Goal: Use online tool/utility: Utilize a website feature to perform a specific function

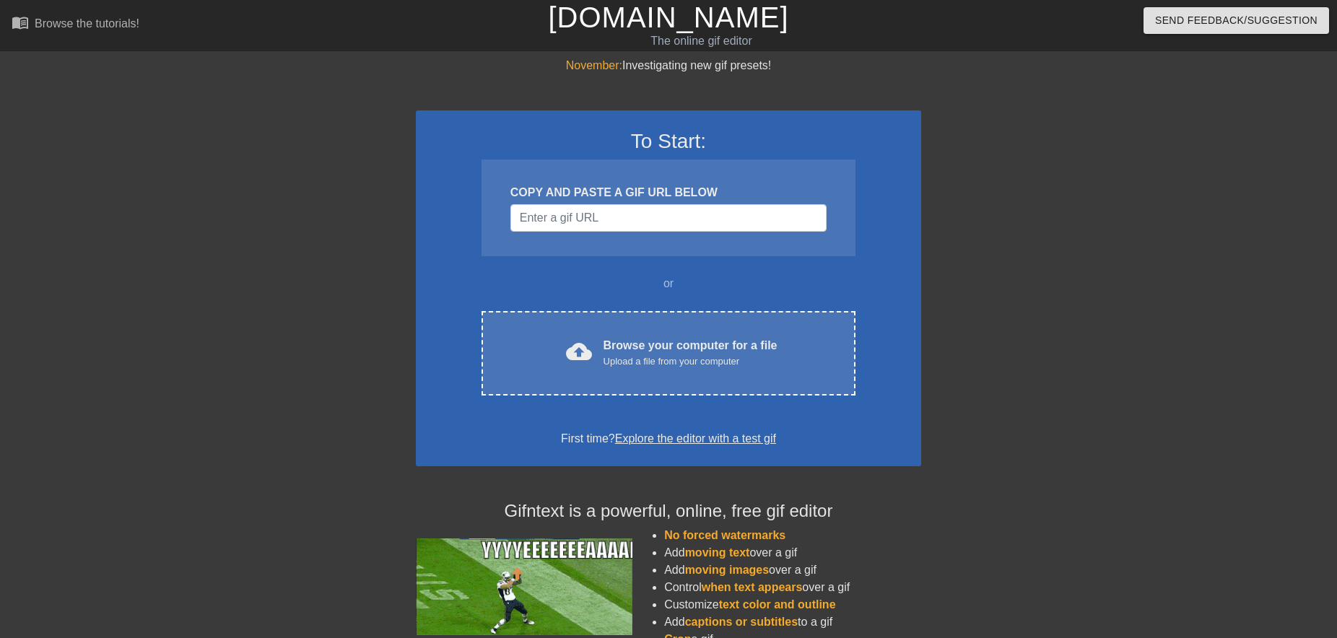
click at [549, 219] on input "Username" at bounding box center [668, 217] width 316 height 27
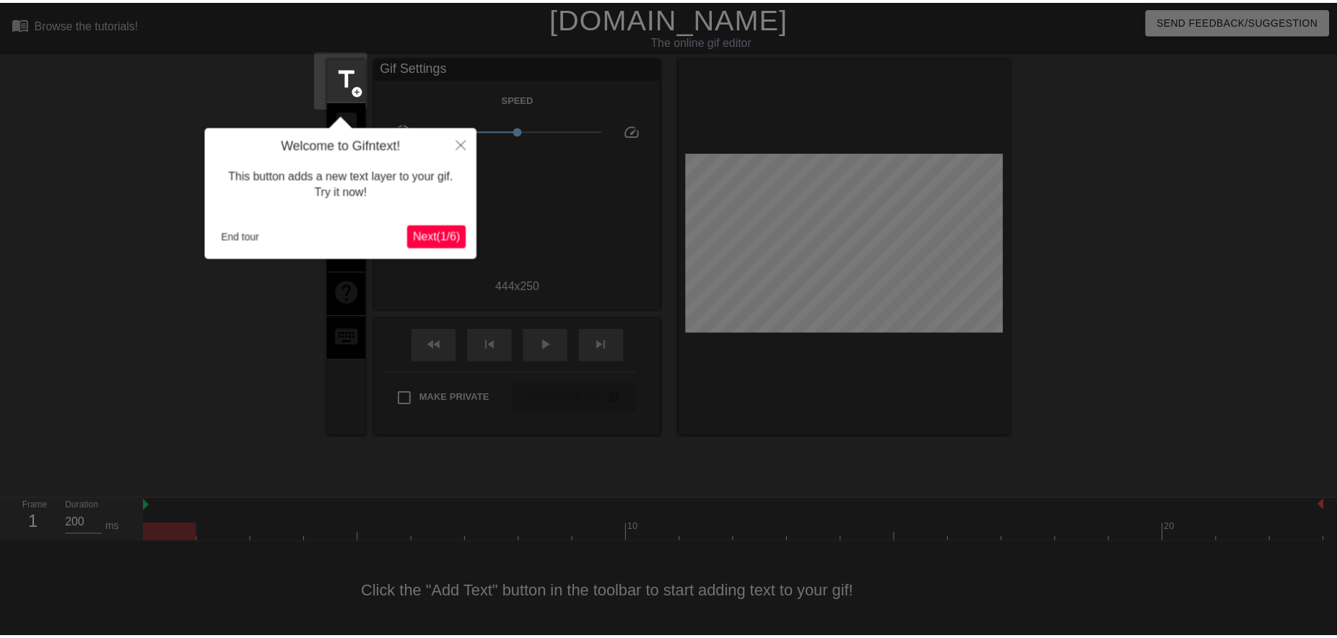
scroll to position [17, 0]
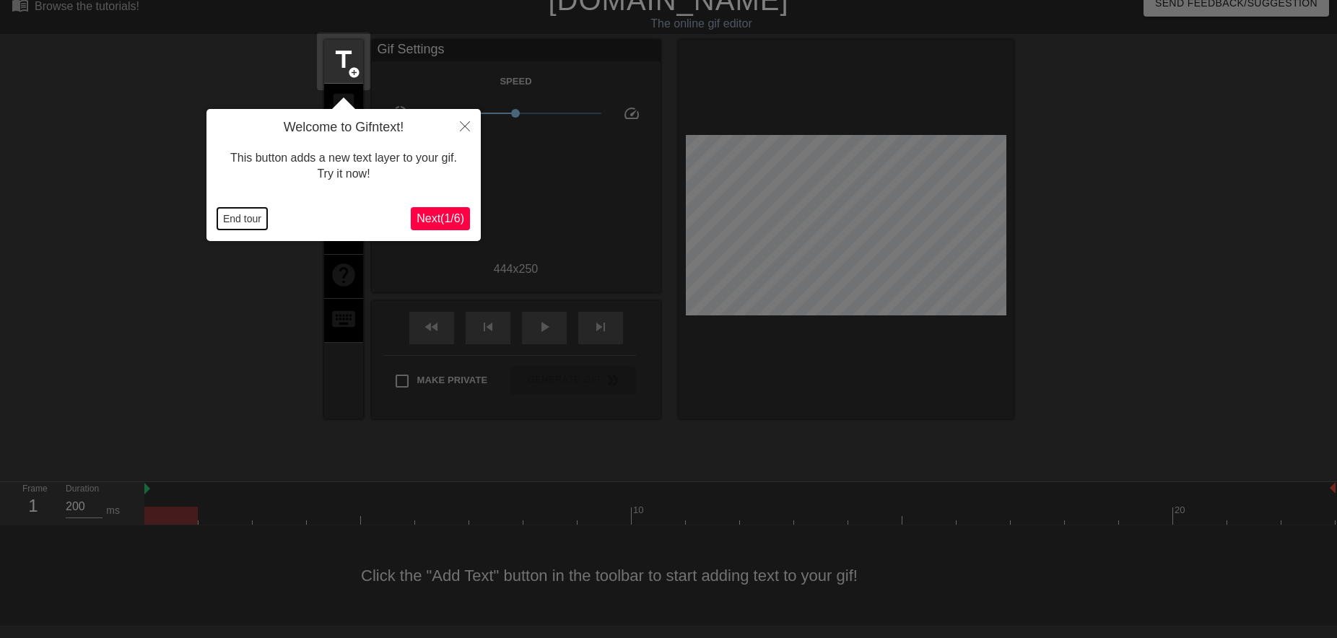
click at [240, 223] on button "End tour" at bounding box center [242, 219] width 50 height 22
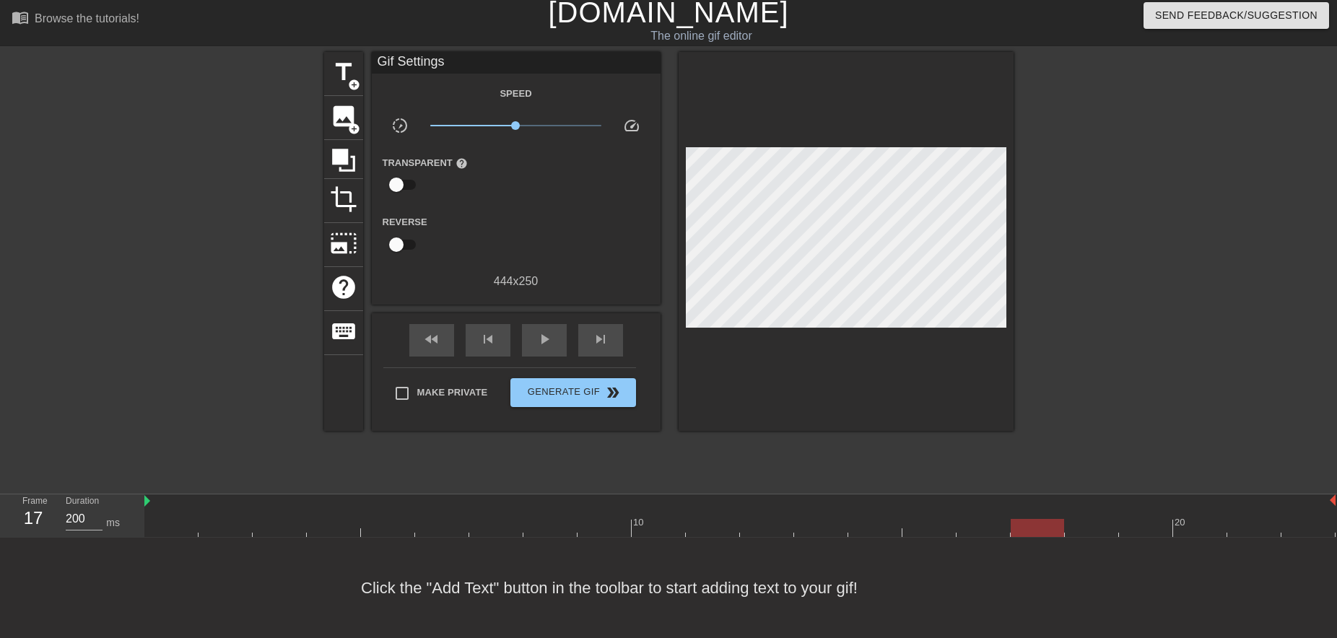
drag, startPoint x: 175, startPoint y: 514, endPoint x: 1015, endPoint y: 523, distance: 840.1
click at [1015, 523] on div at bounding box center [1036, 528] width 53 height 18
click at [344, 66] on span "title" at bounding box center [343, 71] width 27 height 27
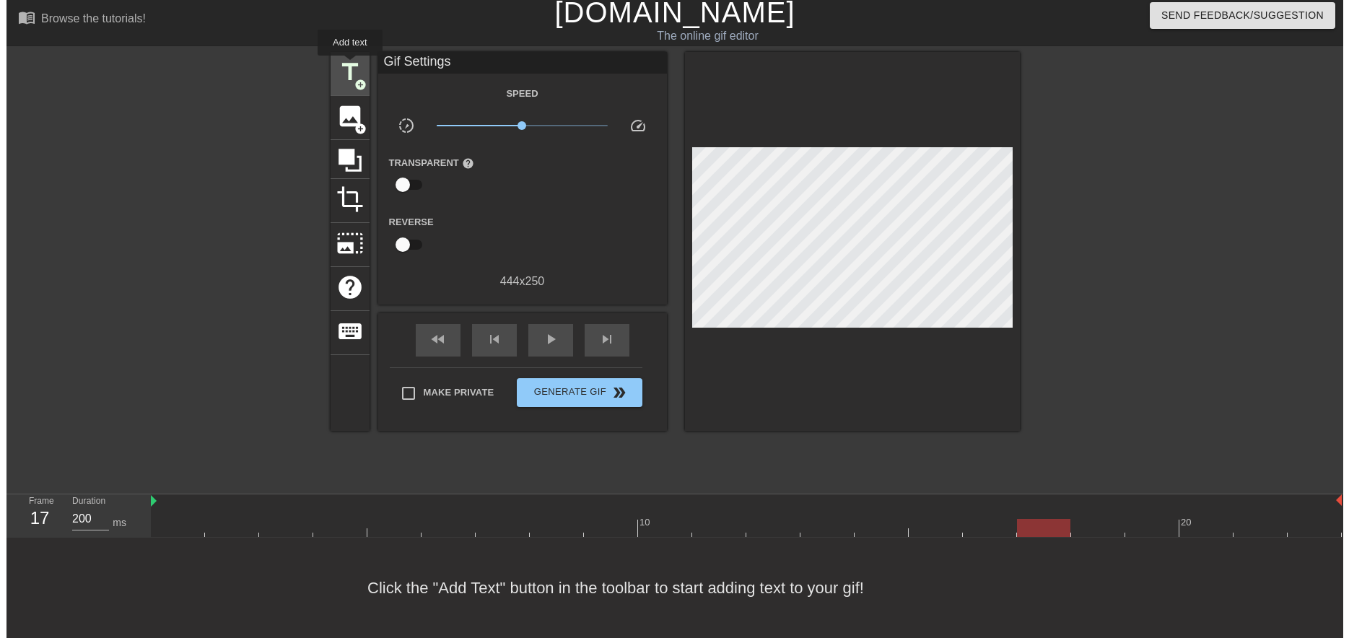
scroll to position [0, 0]
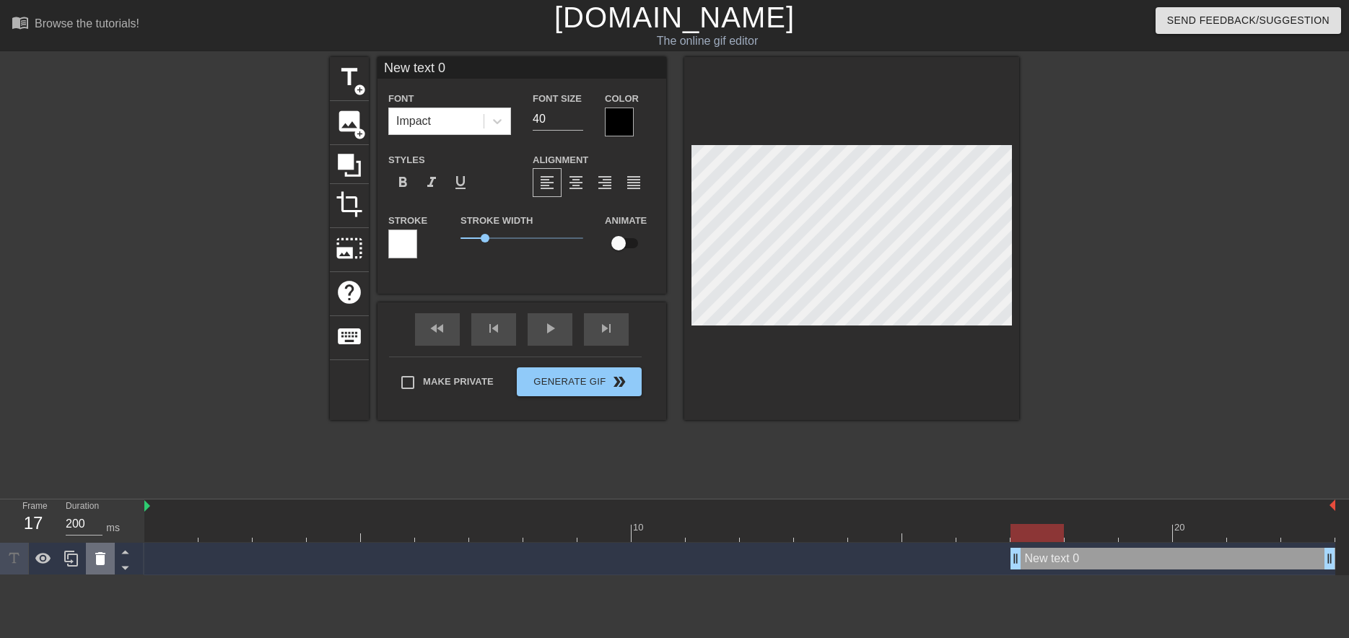
click at [97, 560] on icon at bounding box center [100, 558] width 10 height 13
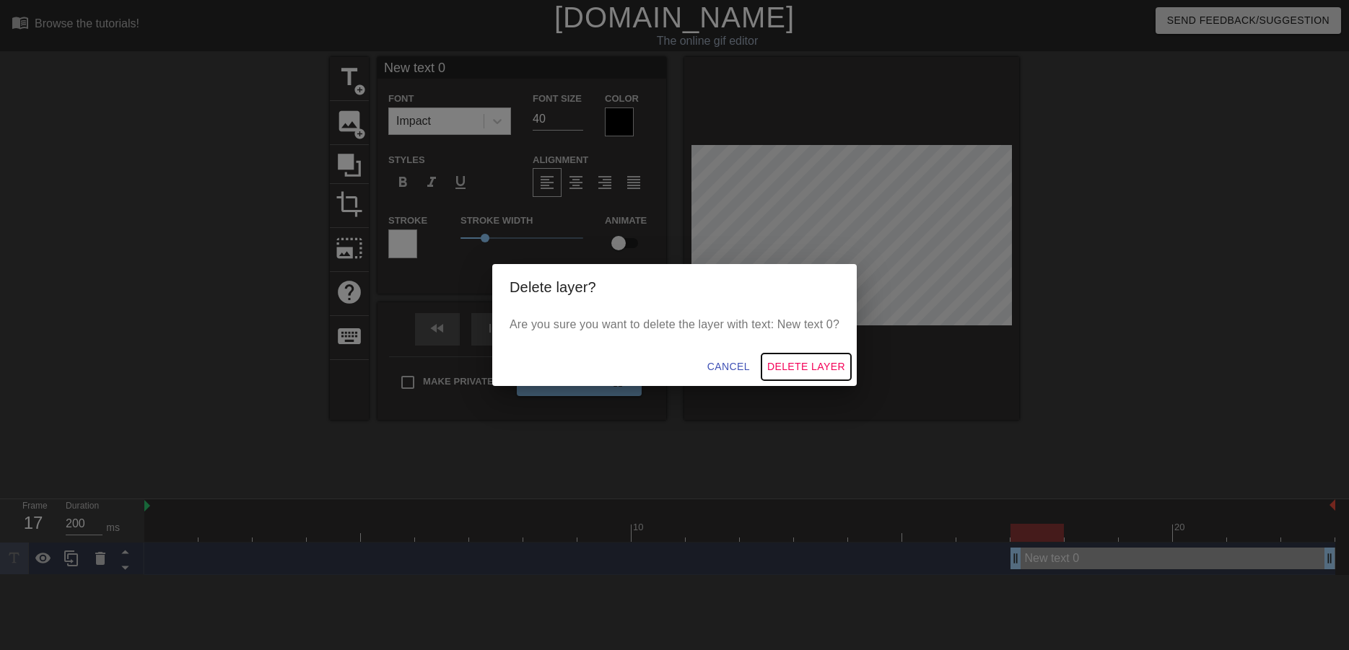
click at [784, 361] on span "Delete Layer" at bounding box center [806, 367] width 78 height 18
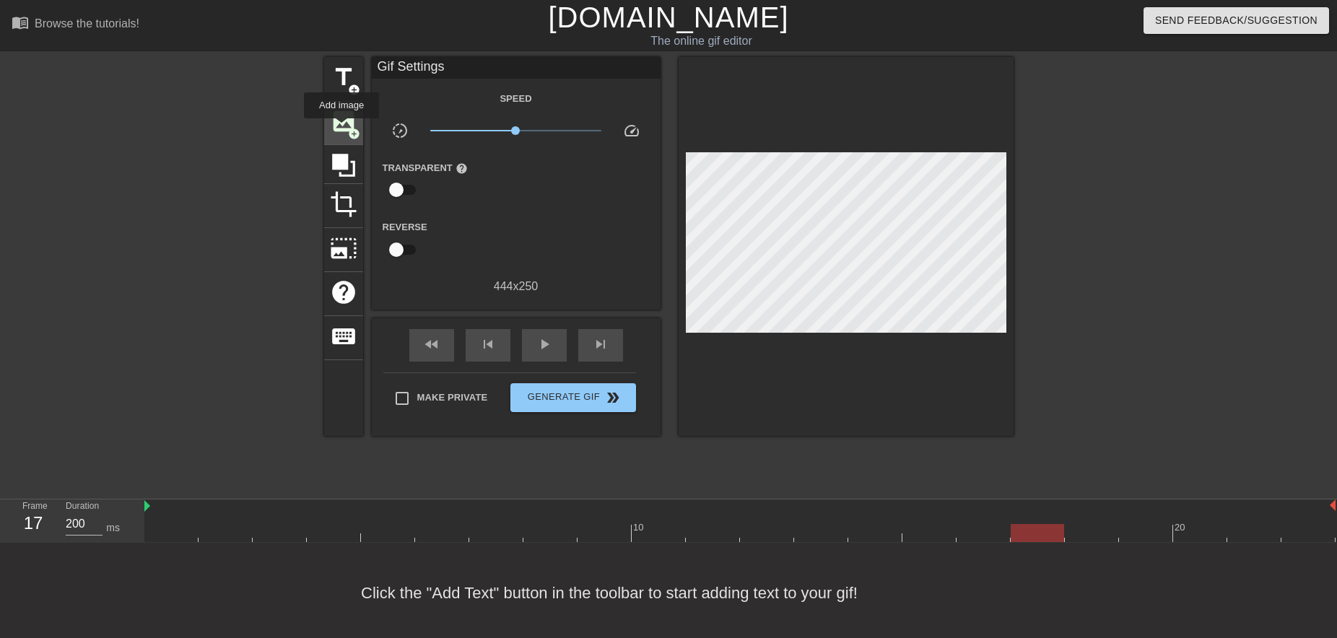
click at [341, 128] on span "image" at bounding box center [343, 121] width 27 height 27
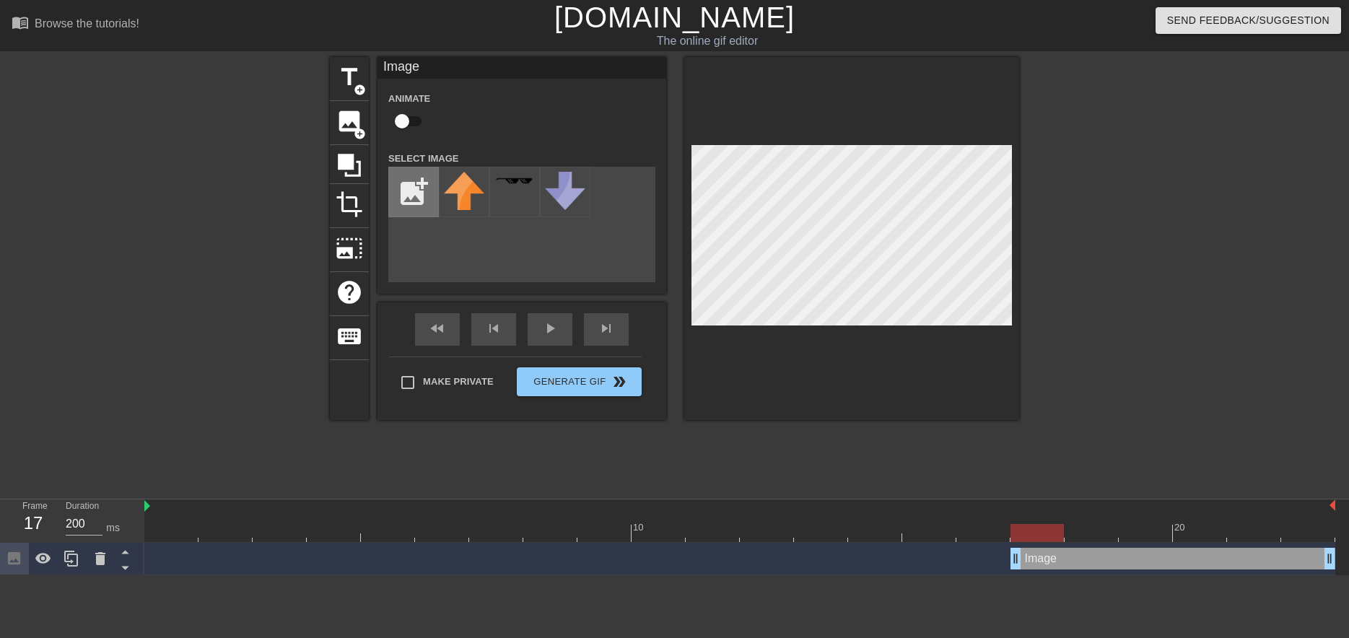
click at [419, 196] on input "file" at bounding box center [413, 191] width 49 height 49
type input "C:\fakepath\[PERSON_NAME].png"
click at [460, 202] on img at bounding box center [464, 196] width 40 height 49
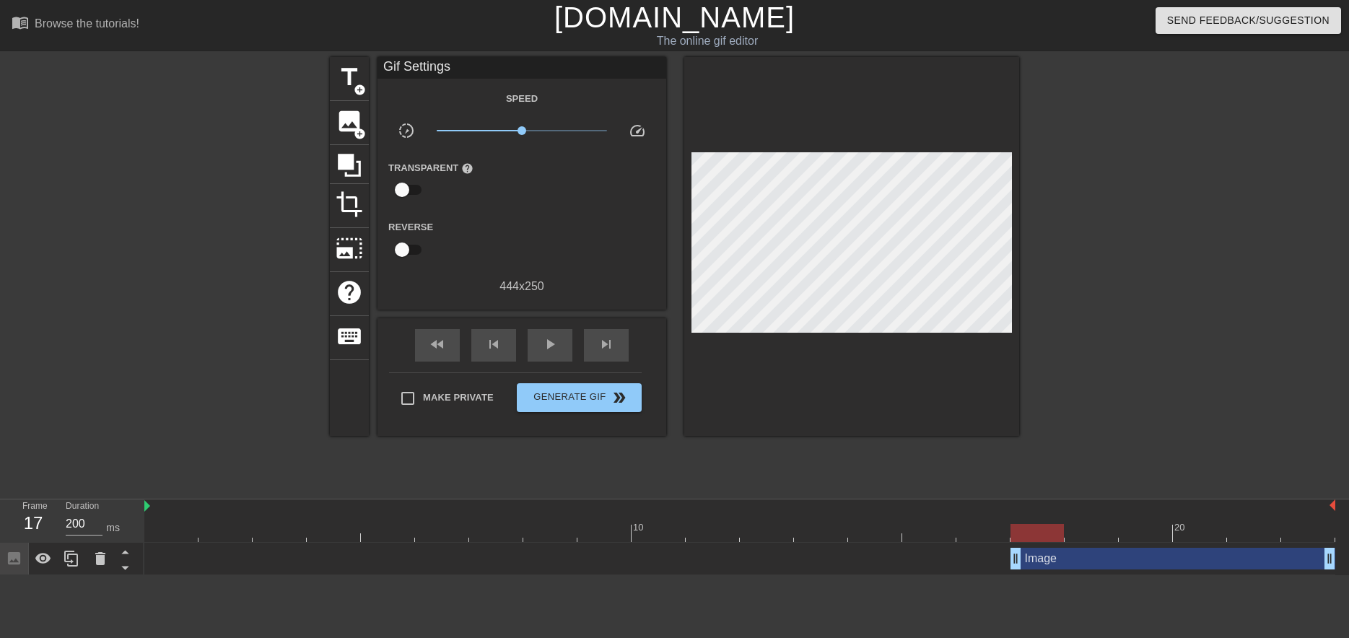
drag, startPoint x: 1176, startPoint y: 258, endPoint x: 1162, endPoint y: 273, distance: 19.9
click at [1176, 258] on div at bounding box center [1144, 273] width 217 height 433
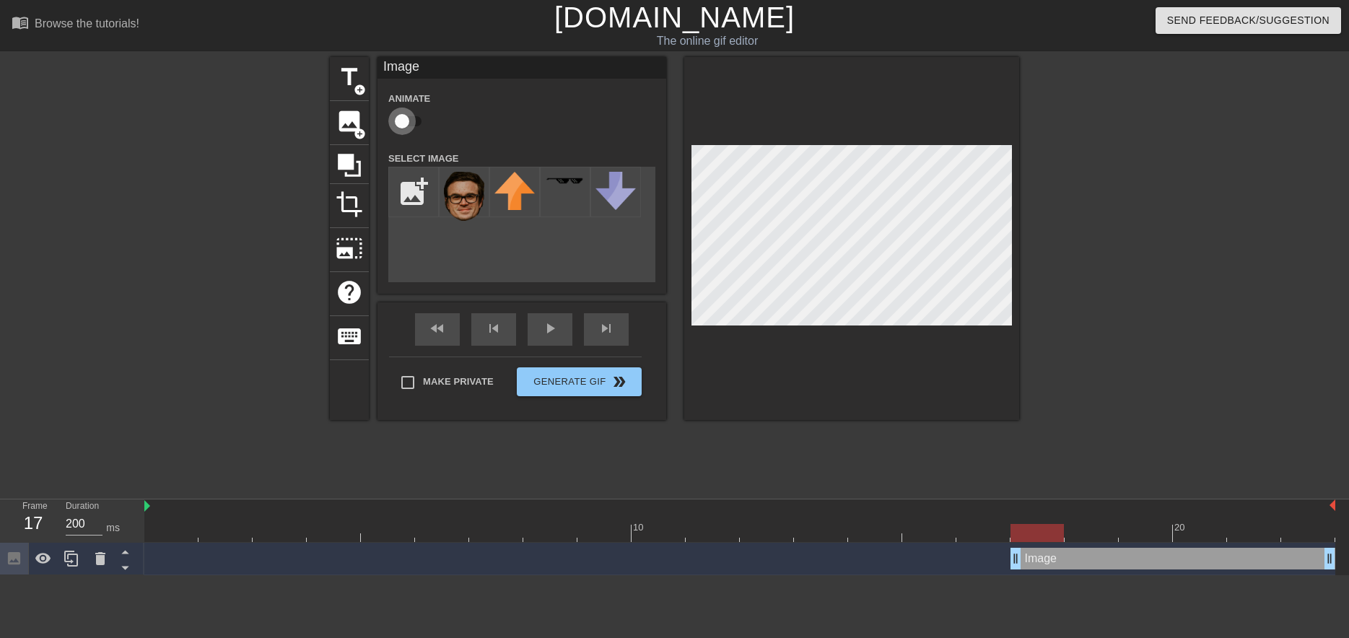
click at [403, 122] on input "checkbox" at bounding box center [402, 121] width 82 height 27
checkbox input "true"
drag, startPoint x: 1050, startPoint y: 537, endPoint x: 1302, endPoint y: 544, distance: 252.0
click at [1302, 544] on div "10 20 Image drag_handle drag_handle lens" at bounding box center [746, 537] width 1205 height 76
click at [550, 330] on div "play_arrow" at bounding box center [550, 329] width 45 height 32
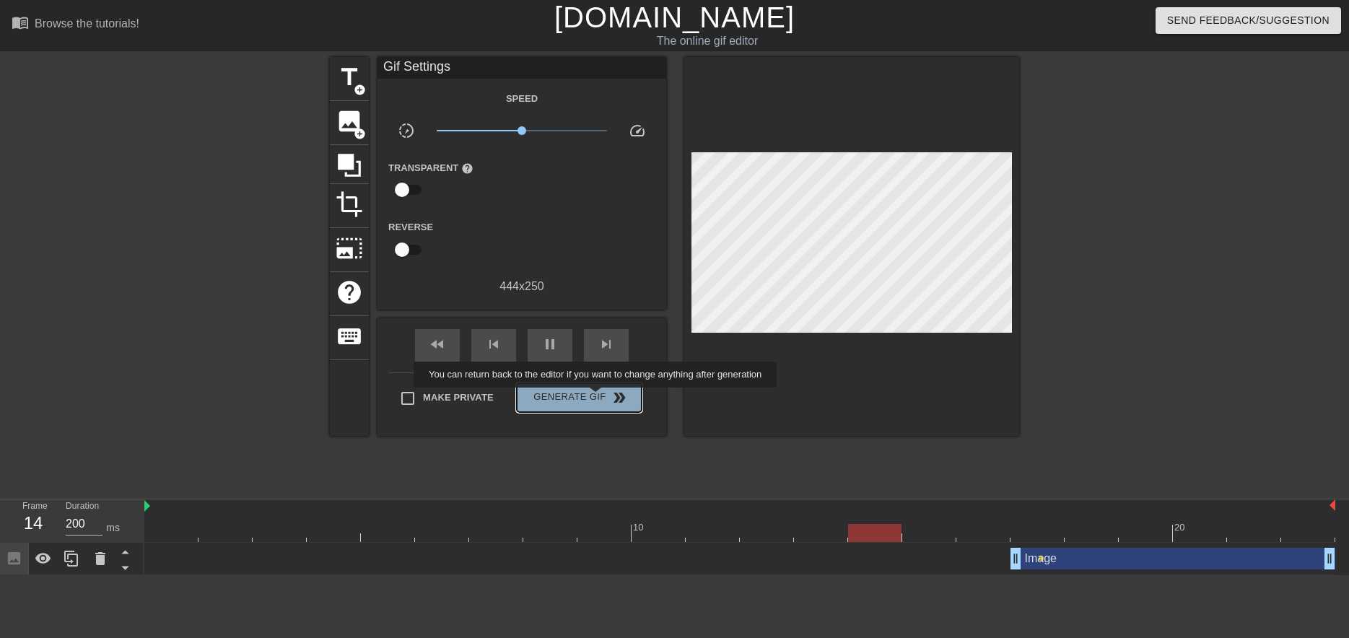
click at [597, 398] on span "Generate Gif double_arrow" at bounding box center [579, 397] width 113 height 17
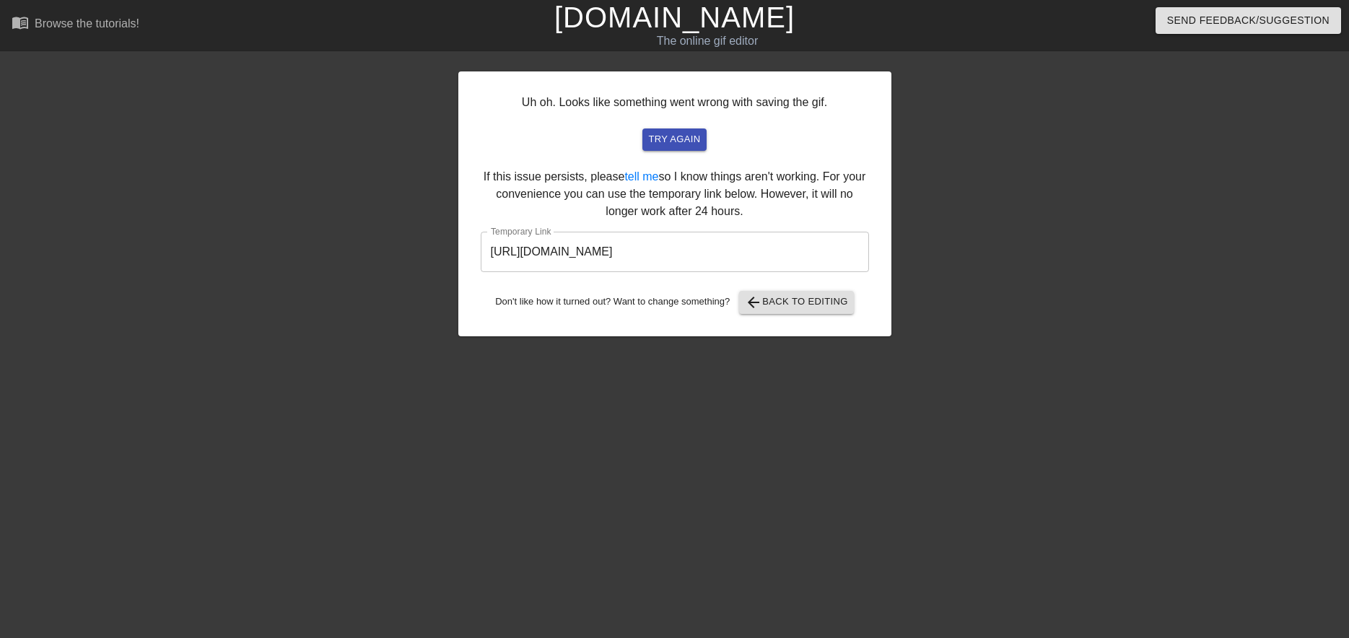
click at [696, 256] on input "[URL][DOMAIN_NAME]" at bounding box center [675, 252] width 388 height 40
click at [671, 360] on div "Uh oh. Looks like something went wrong with saving the gif. try again If this i…" at bounding box center [674, 273] width 433 height 433
click at [665, 136] on span "try again" at bounding box center [674, 139] width 52 height 17
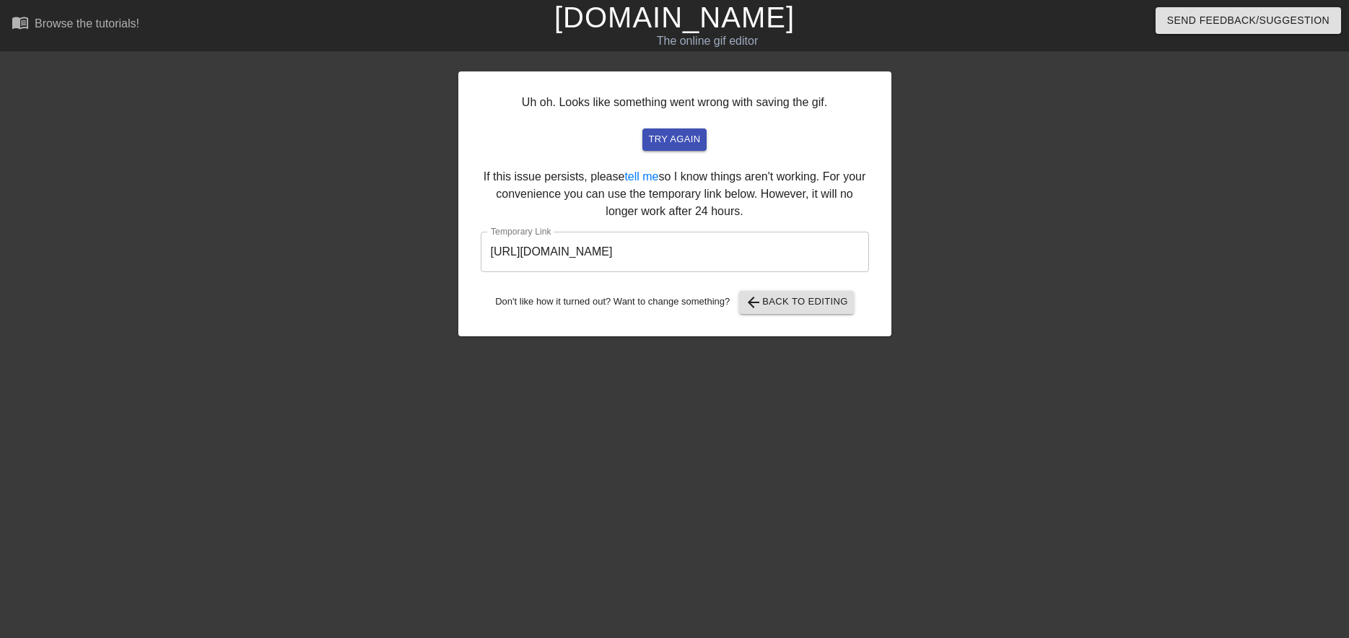
click at [558, 248] on input "[URL][DOMAIN_NAME]" at bounding box center [675, 252] width 388 height 40
click at [628, 254] on input "[URL][DOMAIN_NAME]" at bounding box center [675, 252] width 388 height 40
click at [636, 412] on div "Uh oh. Looks like something went wrong with saving the gif. try again If this i…" at bounding box center [674, 273] width 433 height 433
